Goal: Task Accomplishment & Management: Complete application form

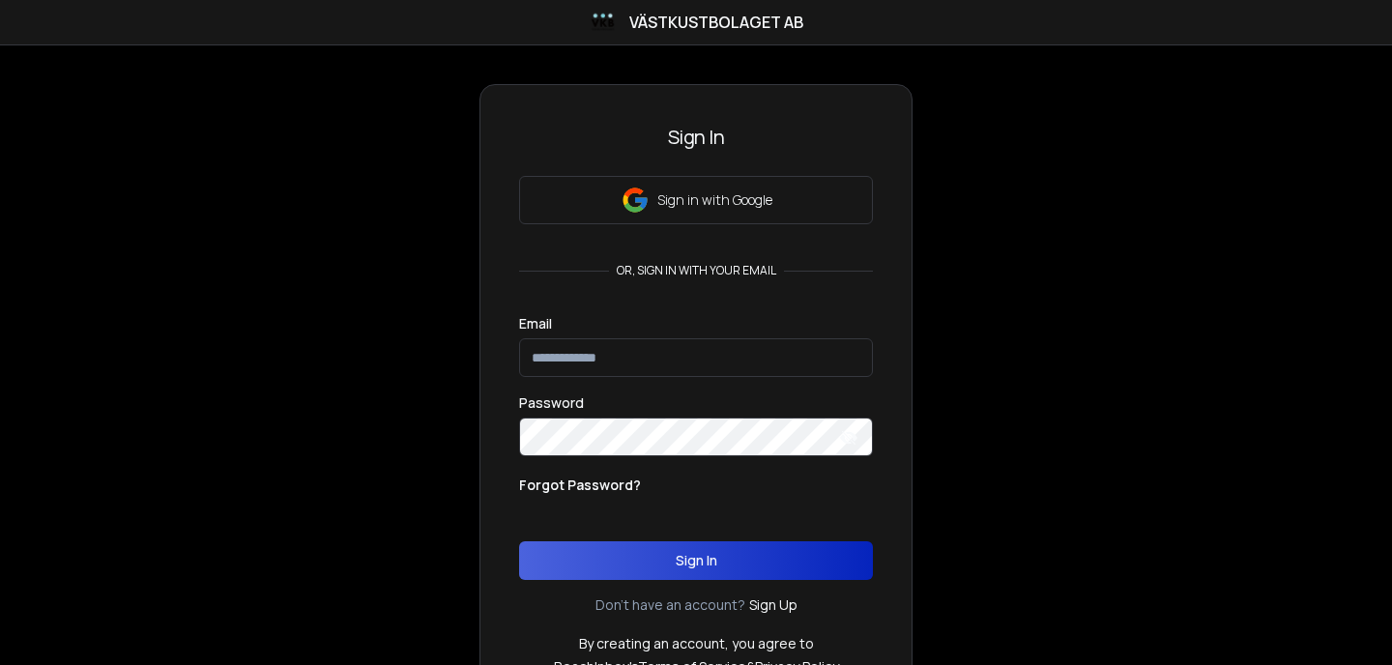
click at [605, 369] on input "email" at bounding box center [696, 357] width 354 height 39
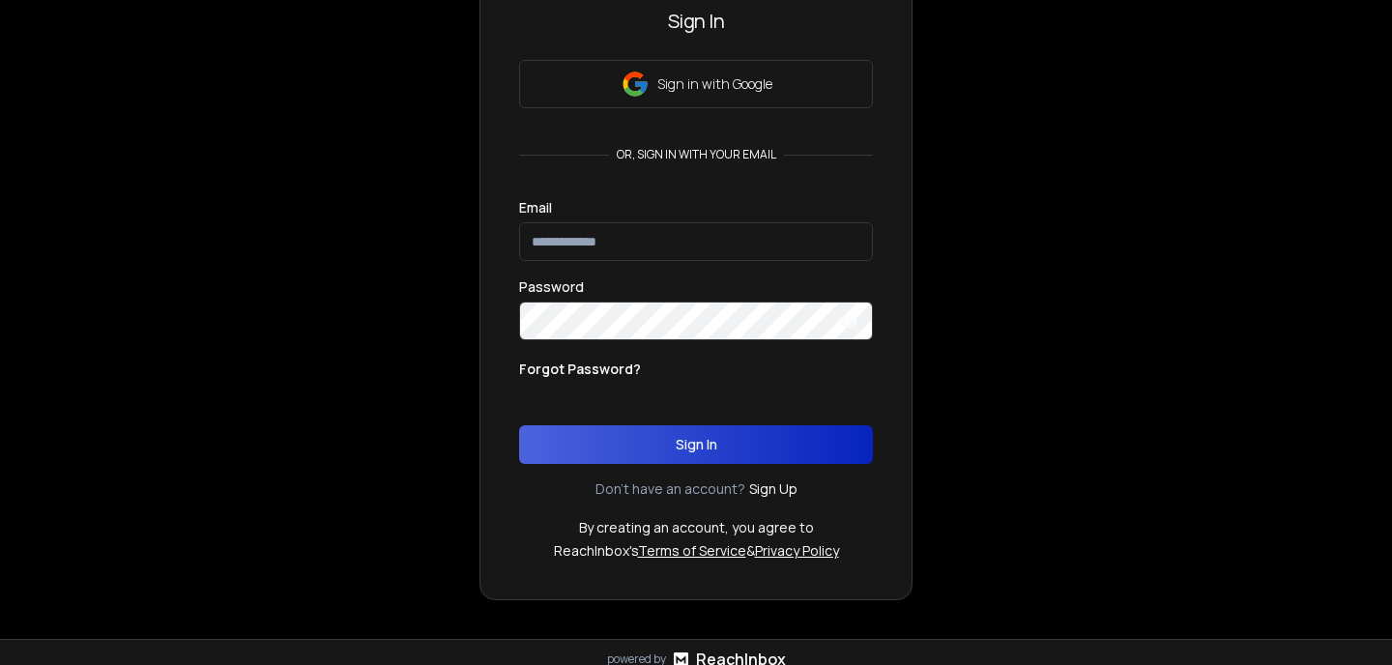
scroll to position [153, 0]
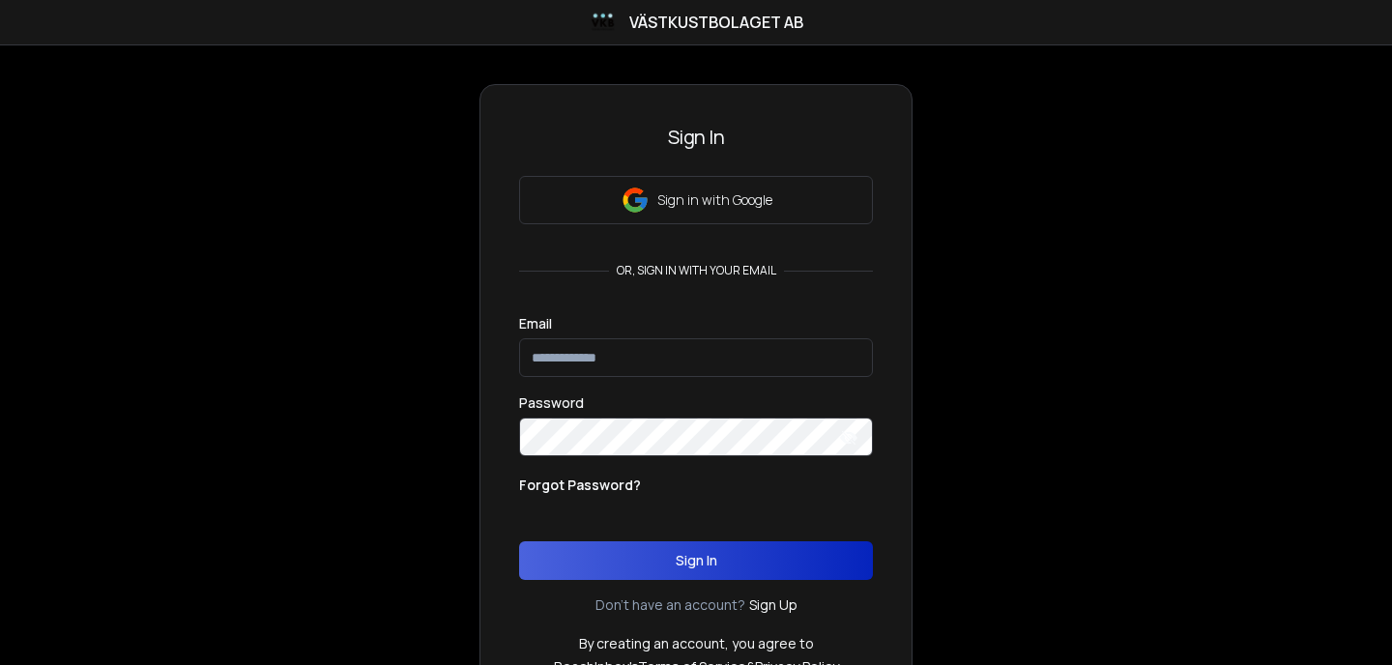
scroll to position [47, 0]
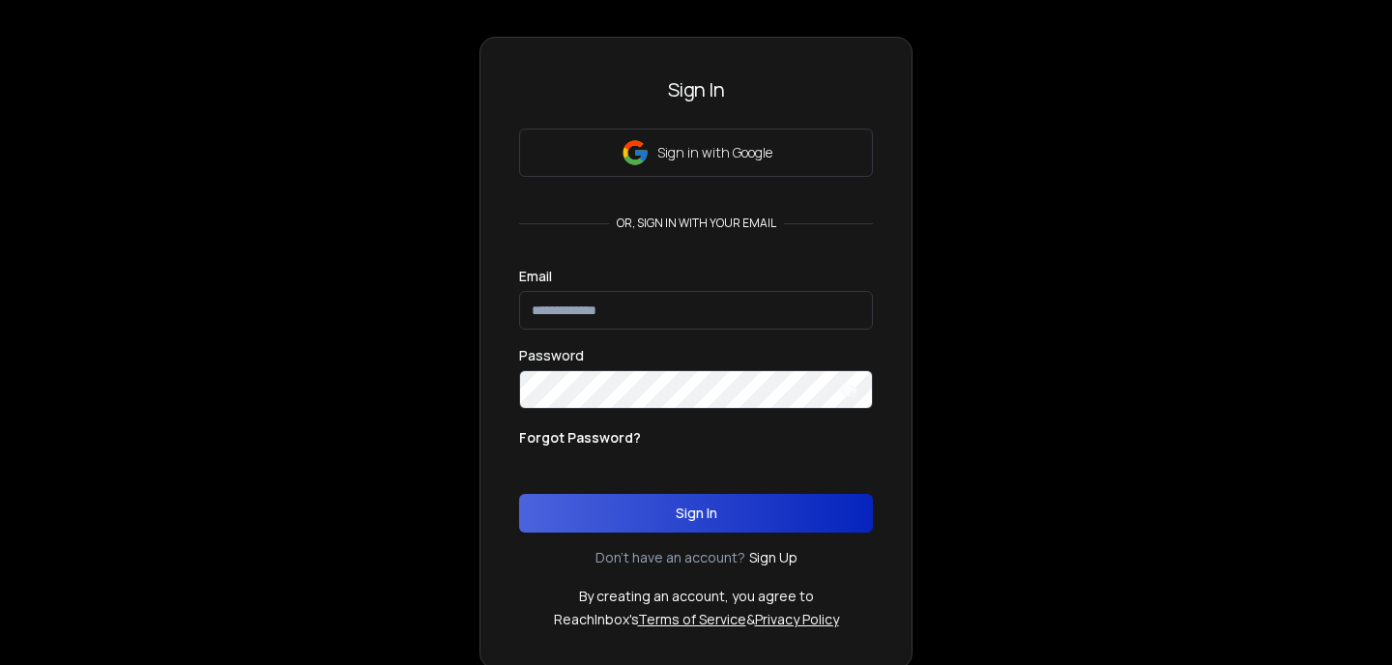
click at [753, 319] on input "email" at bounding box center [696, 310] width 354 height 39
click at [1024, 304] on div "Welcome to Västkustbolaget AB 10x your leads, meetings and deals. Sign In Sign …" at bounding box center [696, 353] width 1392 height 632
